Goal: Register for event/course

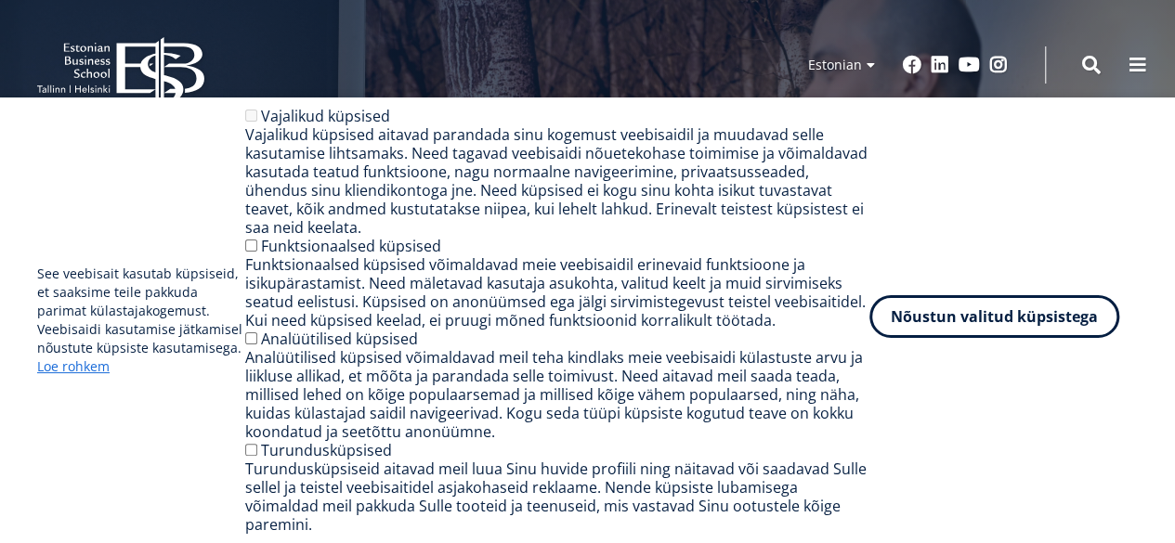
click at [944, 335] on button "Nõustun valitud küpsistega" at bounding box center [994, 316] width 250 height 43
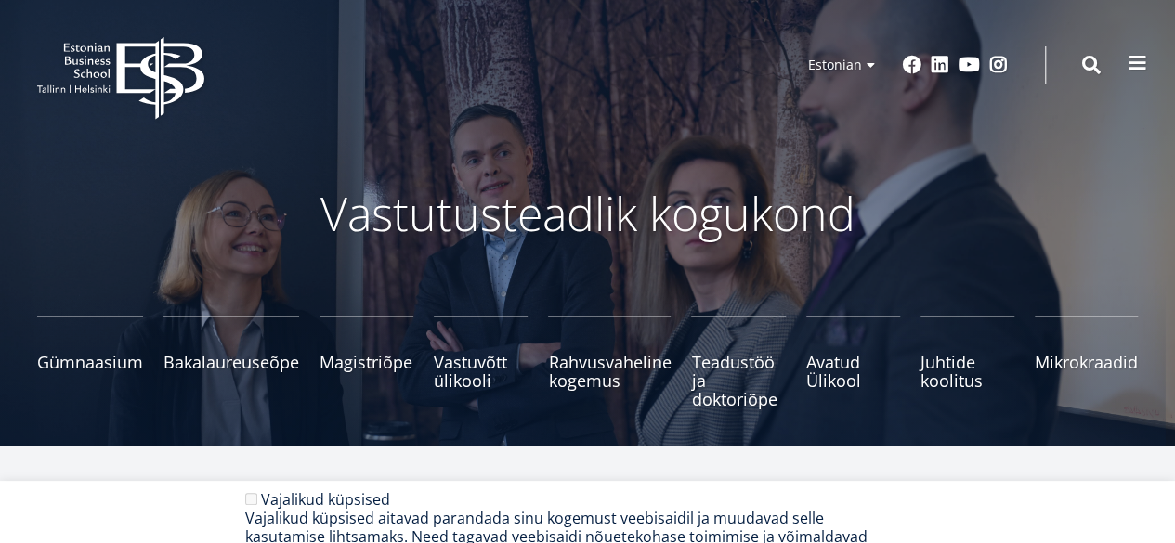
click at [1143, 66] on span at bounding box center [1138, 63] width 19 height 19
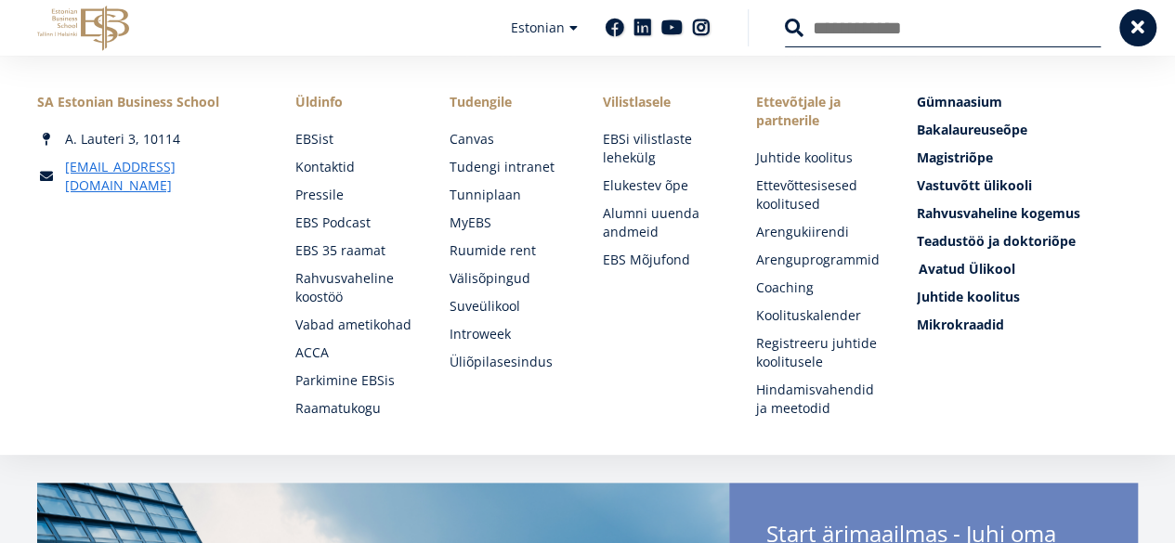
click at [936, 274] on span "Avatud Ülikool Tutvu ja registreeru" at bounding box center [967, 269] width 97 height 18
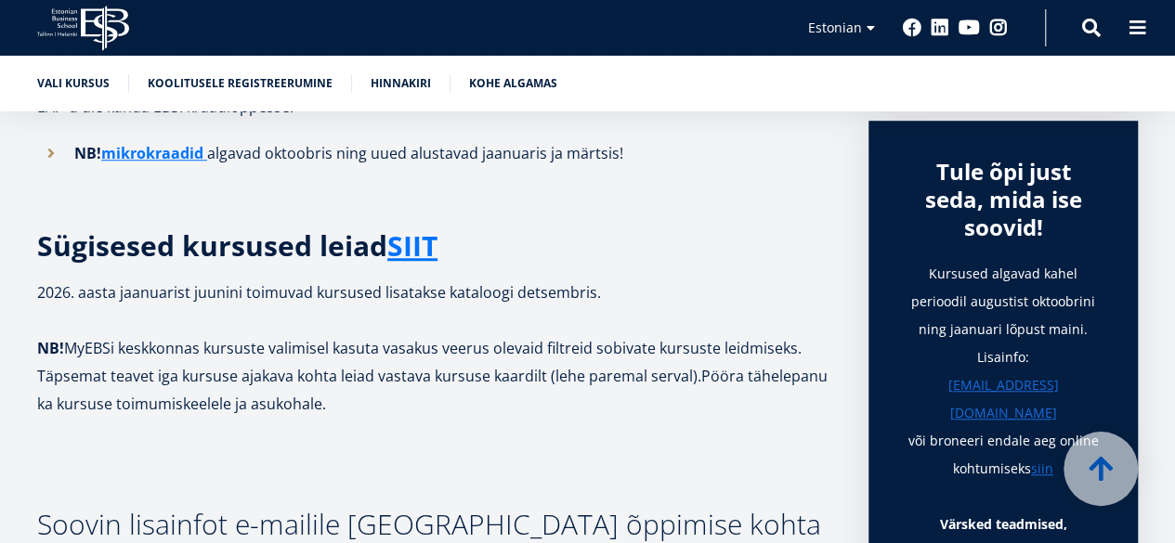
scroll to position [594, 0]
click at [424, 243] on link "SIIT" at bounding box center [412, 247] width 50 height 28
